Goal: Task Accomplishment & Management: Use online tool/utility

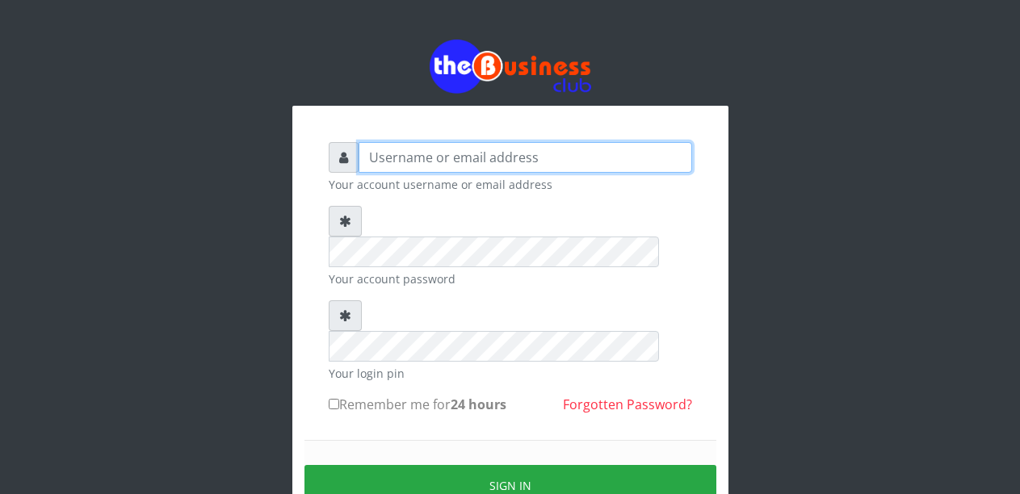
click at [407, 153] on input "text" at bounding box center [526, 157] width 334 height 31
type input "Malamsidi3030"
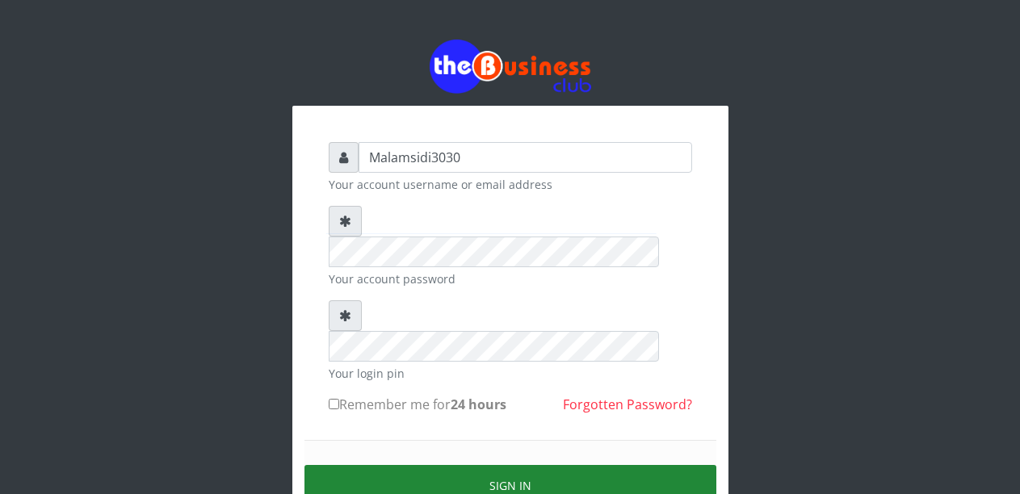
click at [451, 465] on button "Sign in" at bounding box center [511, 485] width 412 height 41
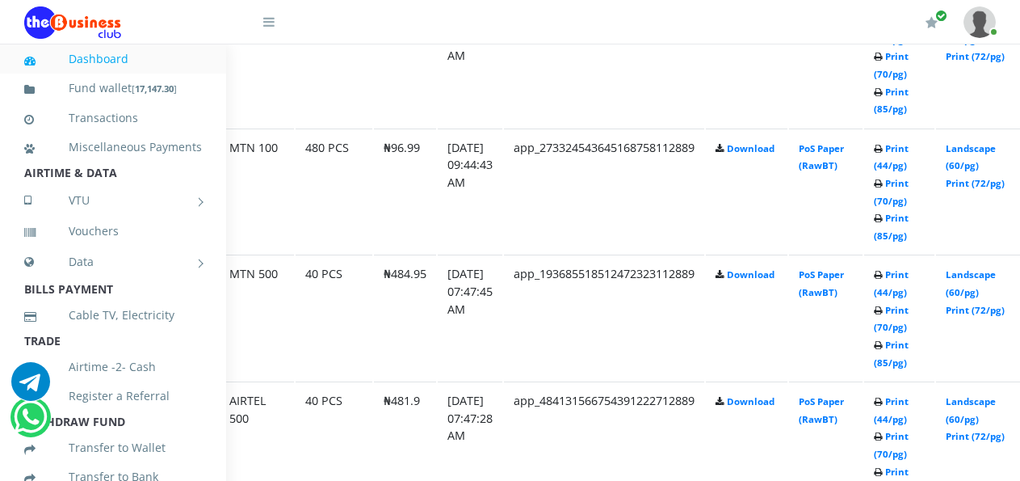
scroll to position [1146, 111]
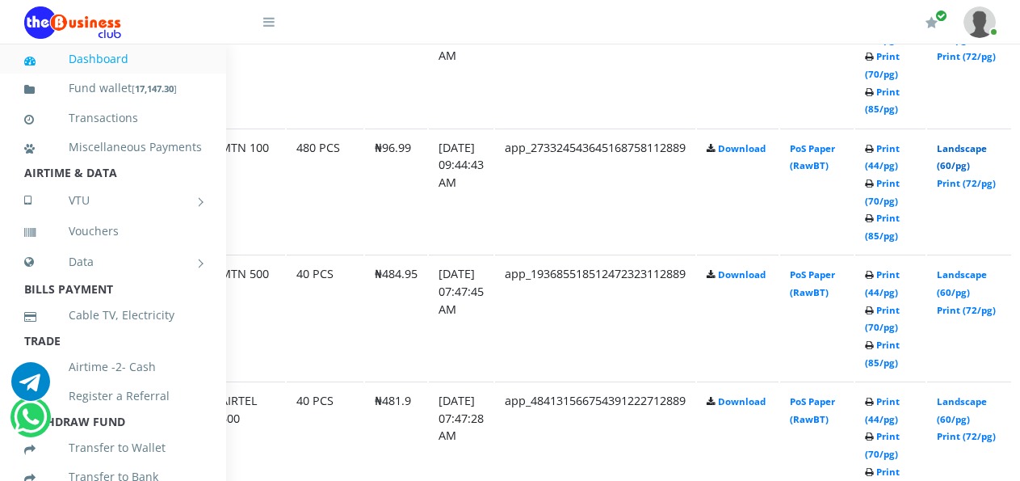
click at [971, 152] on link "Landscape (60/pg)" at bounding box center [962, 157] width 50 height 30
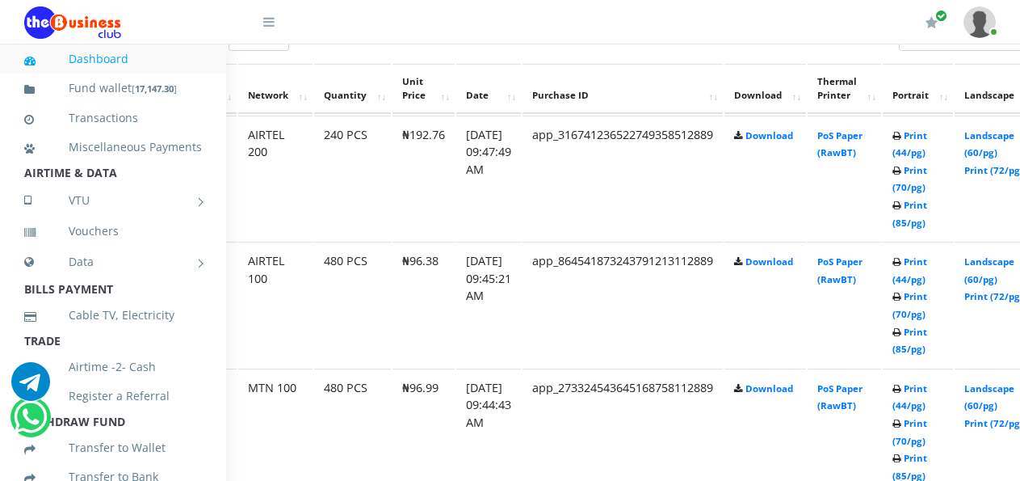
scroll to position [907, 87]
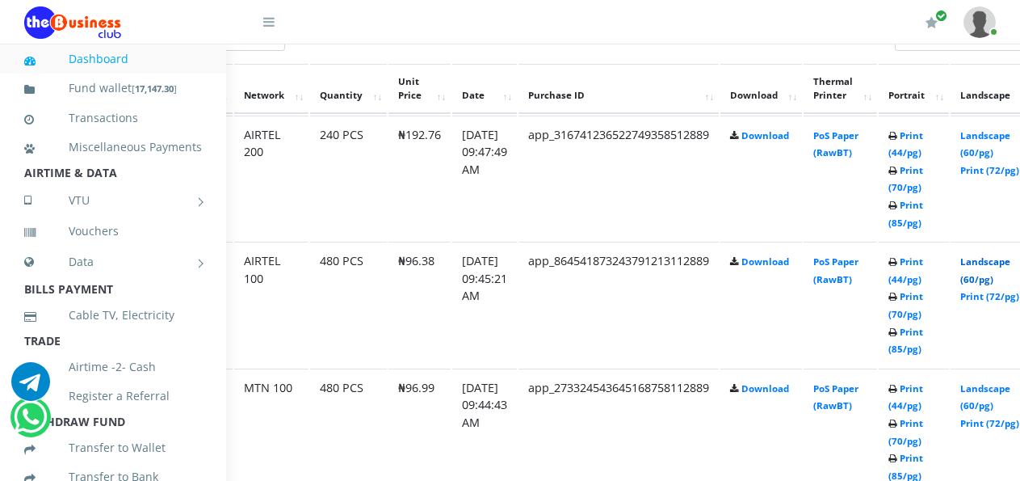
click at [995, 266] on link "Landscape (60/pg)" at bounding box center [986, 270] width 50 height 30
click at [994, 140] on link "Landscape (60/pg)" at bounding box center [986, 144] width 50 height 30
